Goal: Task Accomplishment & Management: Use online tool/utility

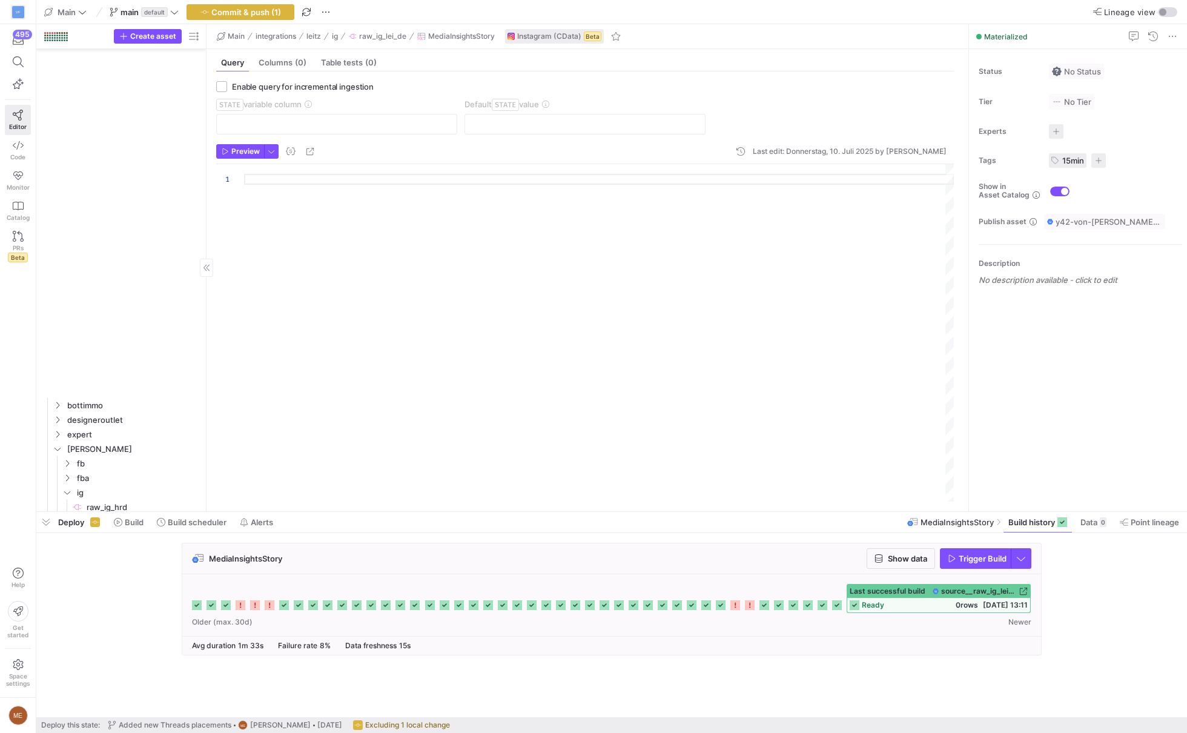
scroll to position [1084, 0]
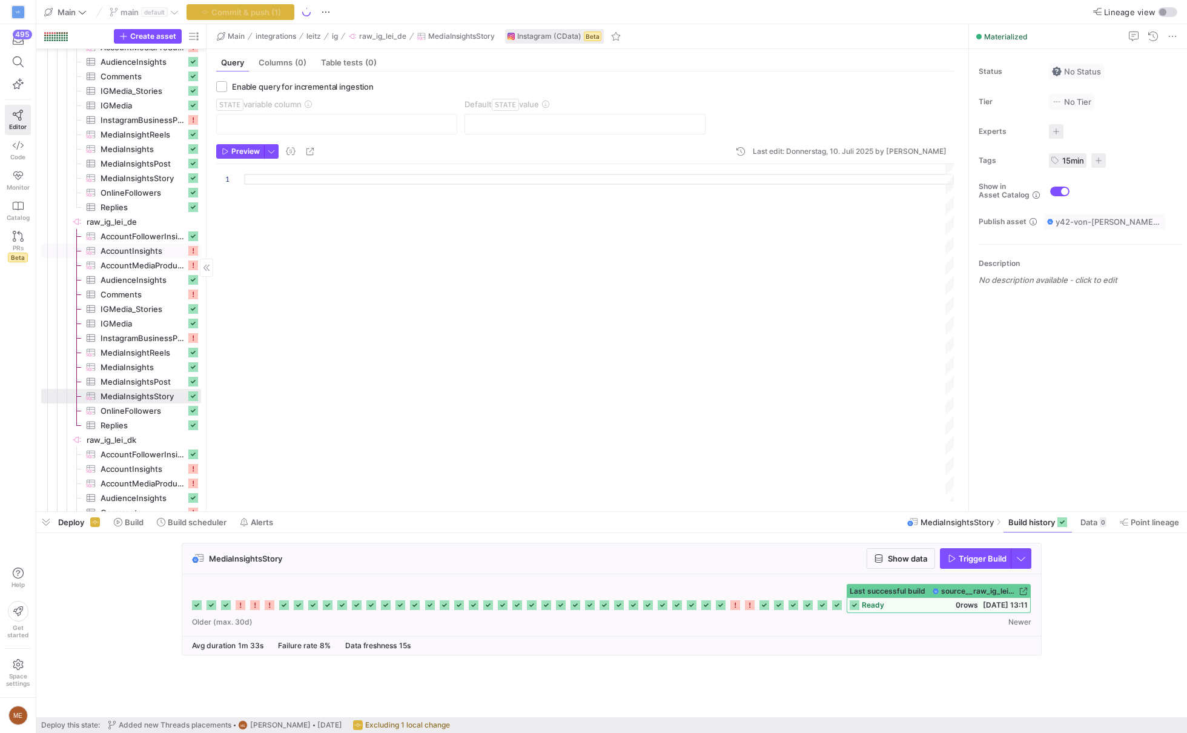
click at [159, 250] on span "AccountInsights​​​​​​​​​" at bounding box center [143, 251] width 85 height 14
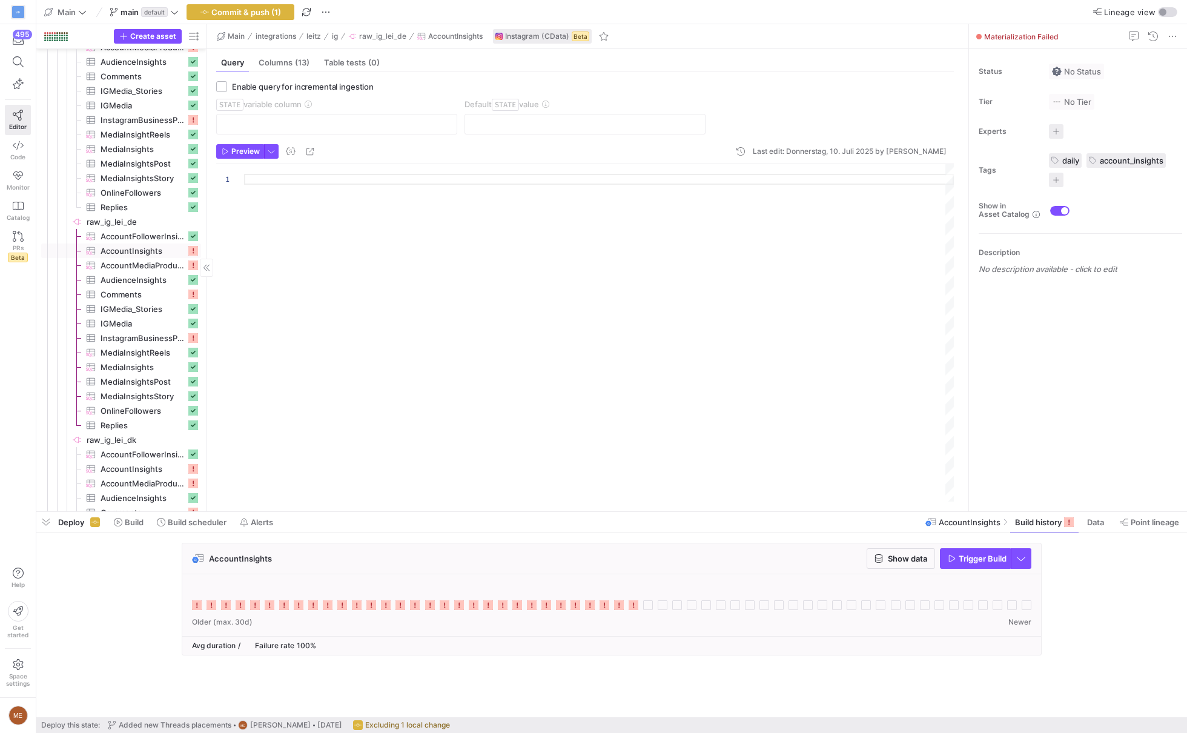
click at [124, 258] on link "AccountMediaProductType​​​​​​​​​" at bounding box center [121, 265] width 160 height 15
click at [125, 266] on span "AccountMediaProductType​​​​​​​​​" at bounding box center [143, 266] width 85 height 14
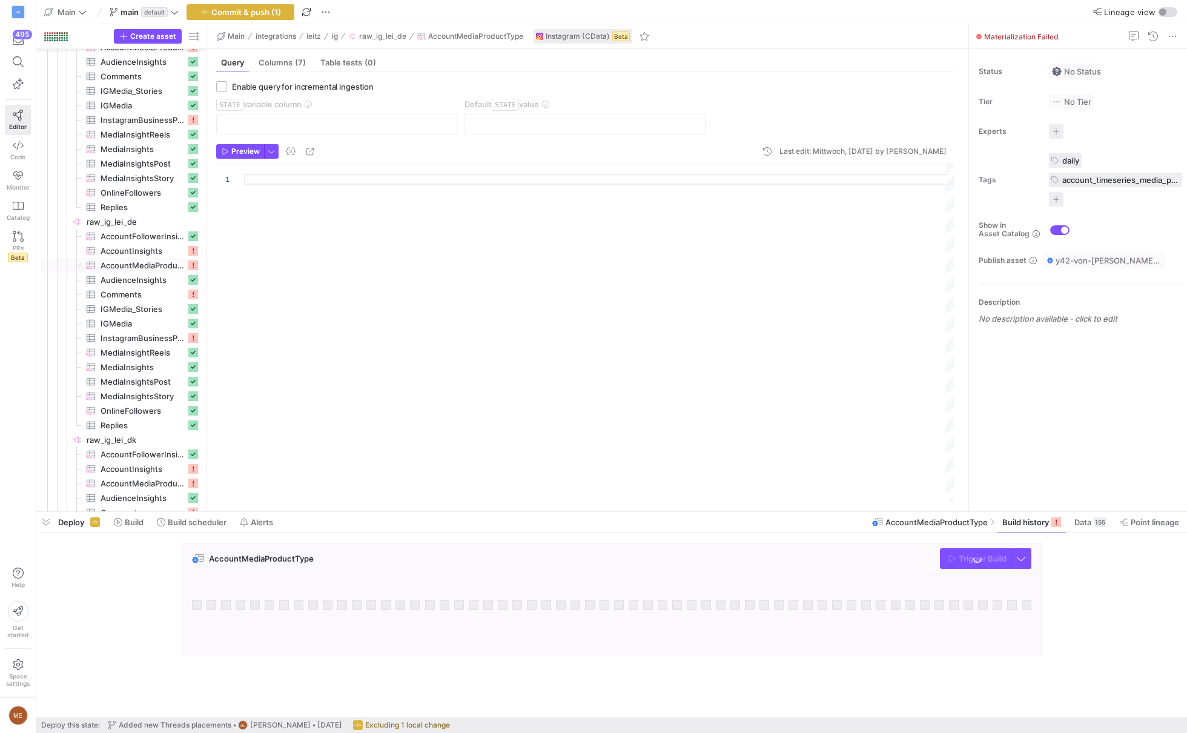
click at [1078, 549] on div "AccountMediaProductType Trigger Build" at bounding box center [609, 603] width 1146 height 120
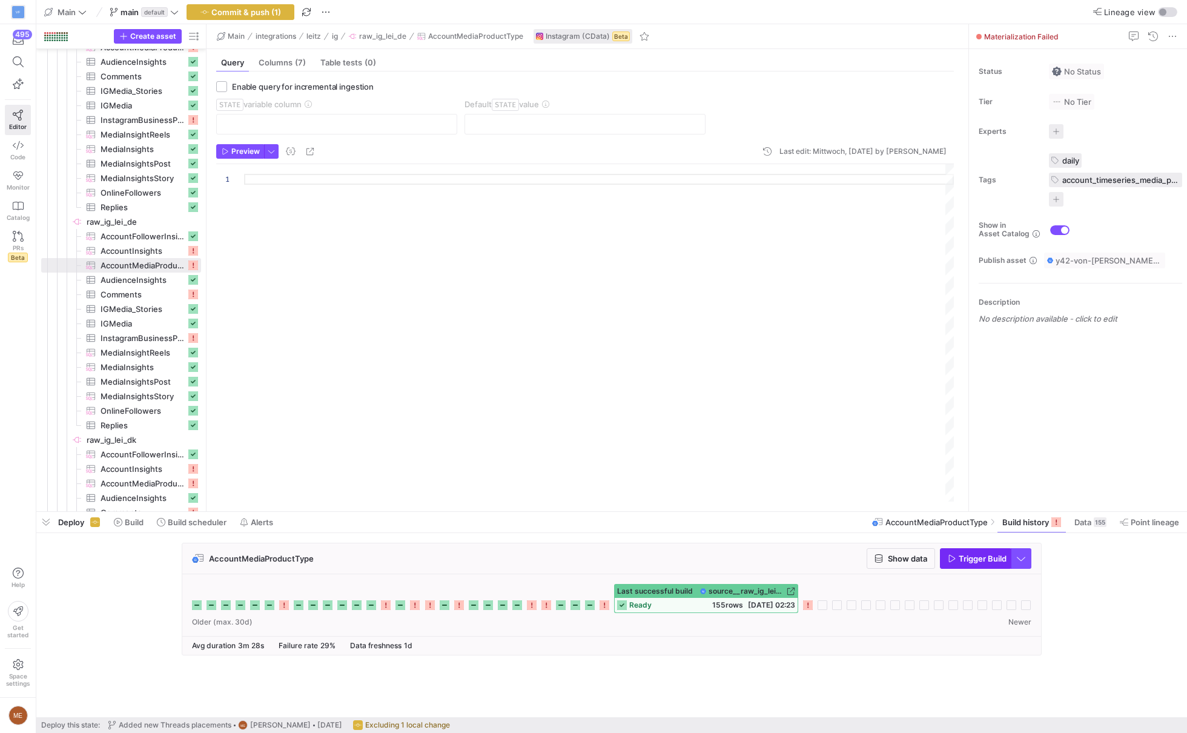
click at [958, 555] on span "Trigger Build" at bounding box center [982, 558] width 48 height 10
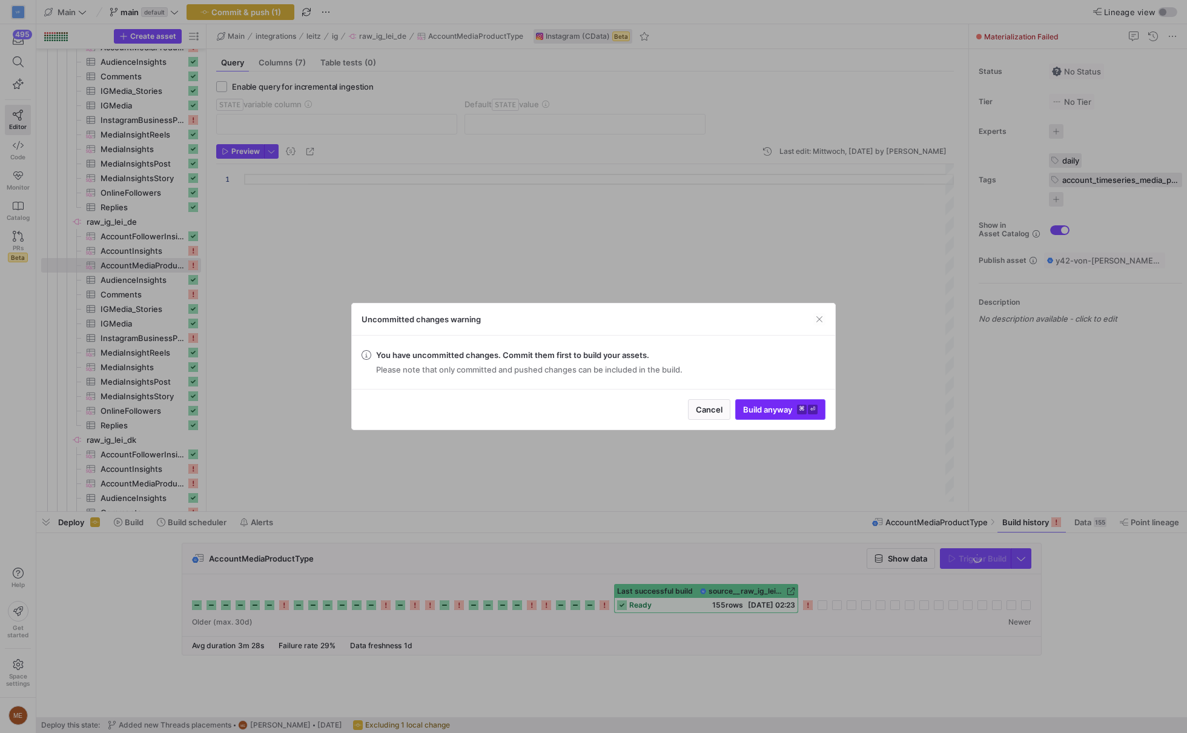
click at [741, 403] on span "submit" at bounding box center [780, 409] width 89 height 19
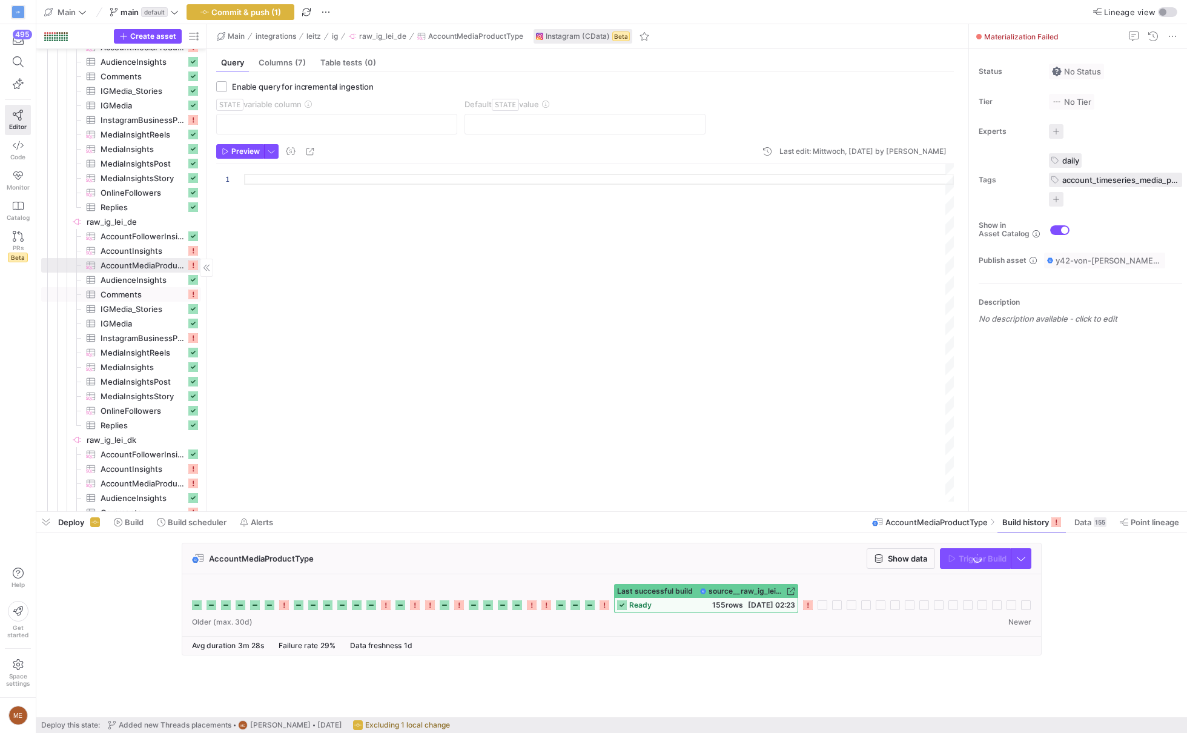
click at [133, 290] on span "Comments​​​​​​​​​" at bounding box center [143, 295] width 85 height 14
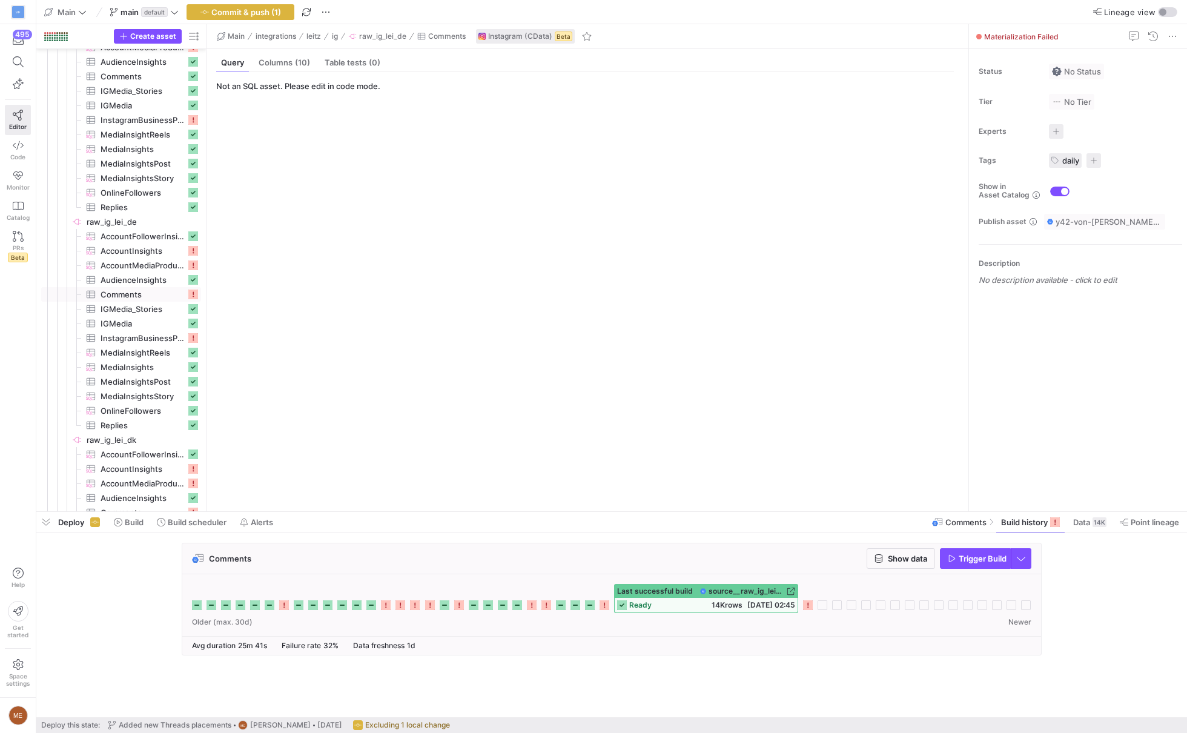
click at [973, 554] on span "Trigger Build" at bounding box center [982, 558] width 48 height 10
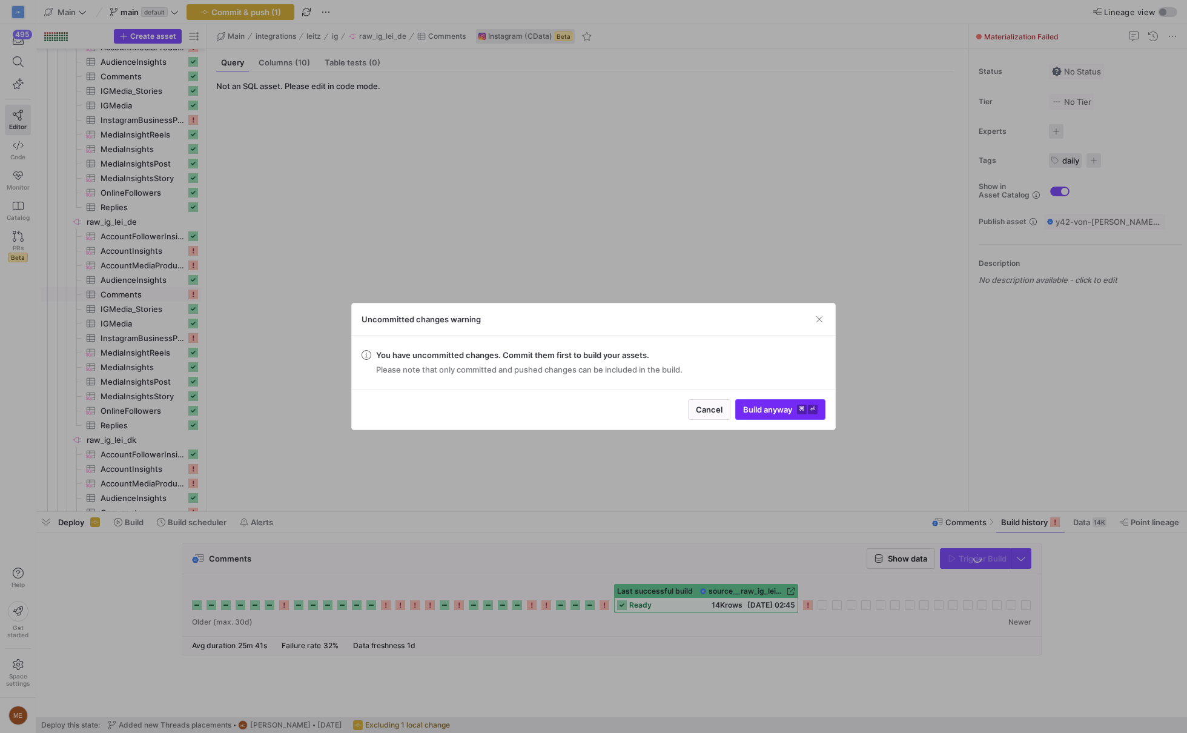
click at [777, 406] on span "Build anyway ⌘ ⏎" at bounding box center [780, 409] width 74 height 10
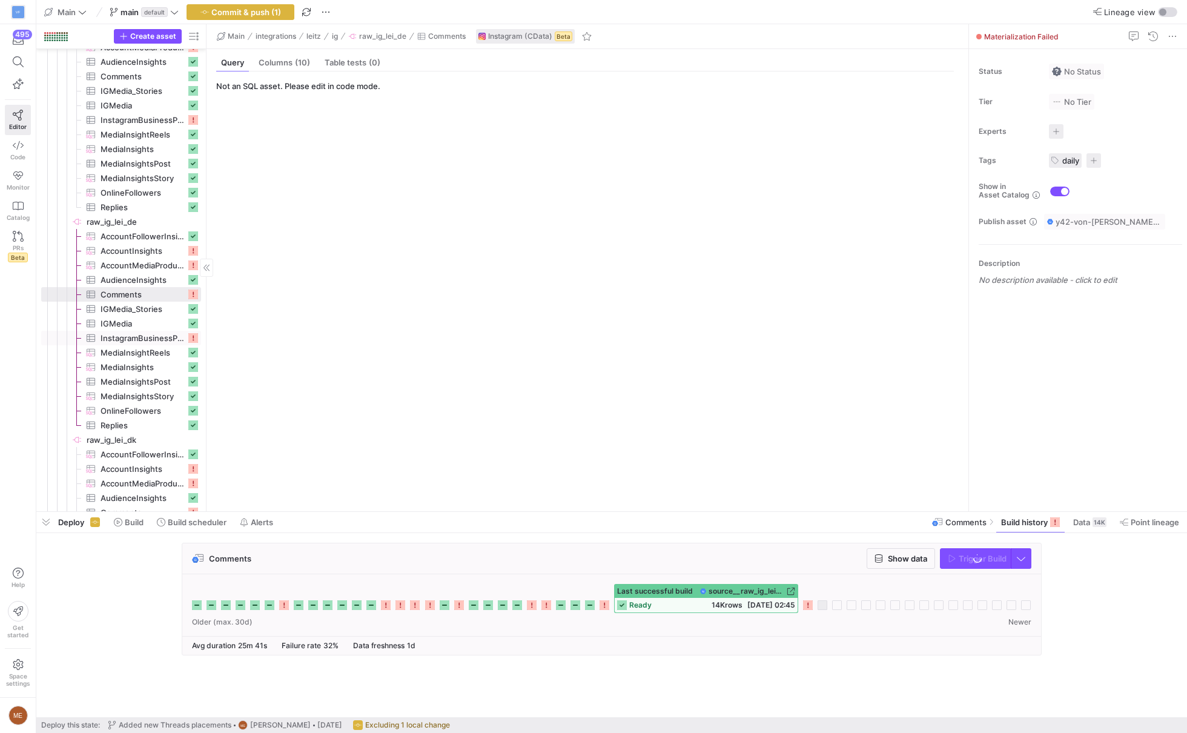
click at [154, 337] on span "InstagramBusinessProfile​​​​​​​​​" at bounding box center [143, 338] width 85 height 14
click at [991, 552] on span "button" at bounding box center [975, 558] width 70 height 19
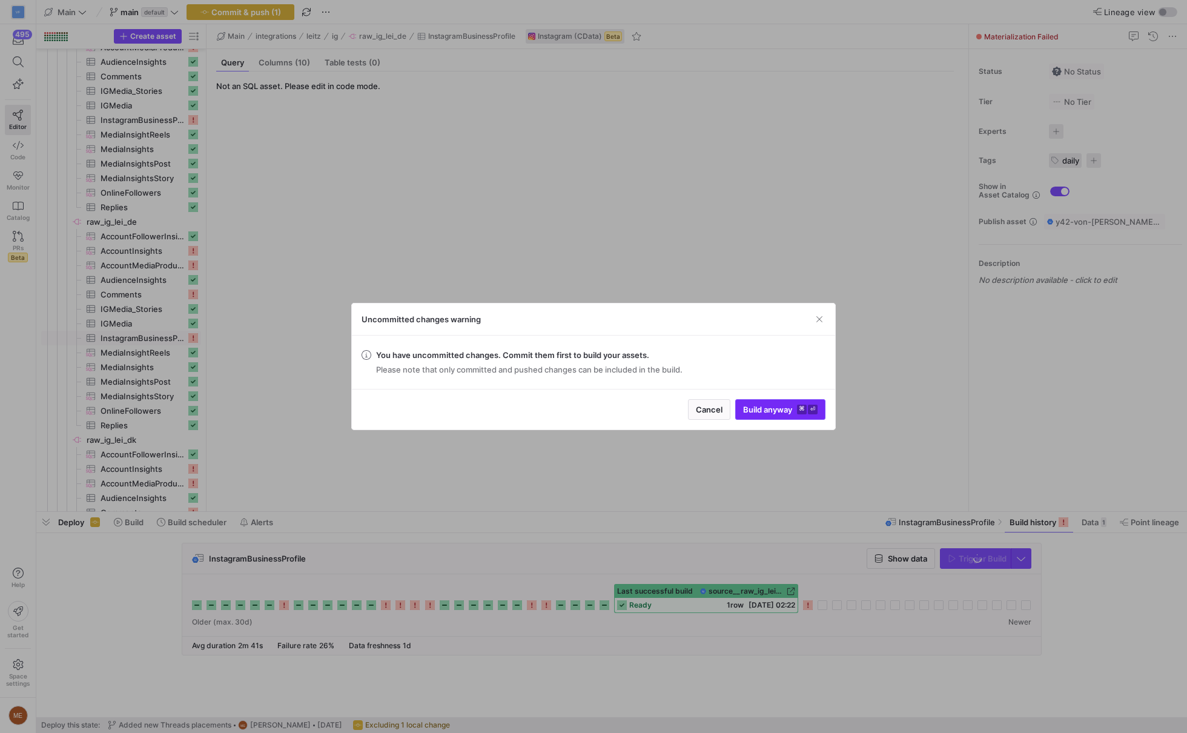
click at [795, 400] on span "submit" at bounding box center [780, 409] width 89 height 19
